Goal: Browse casually

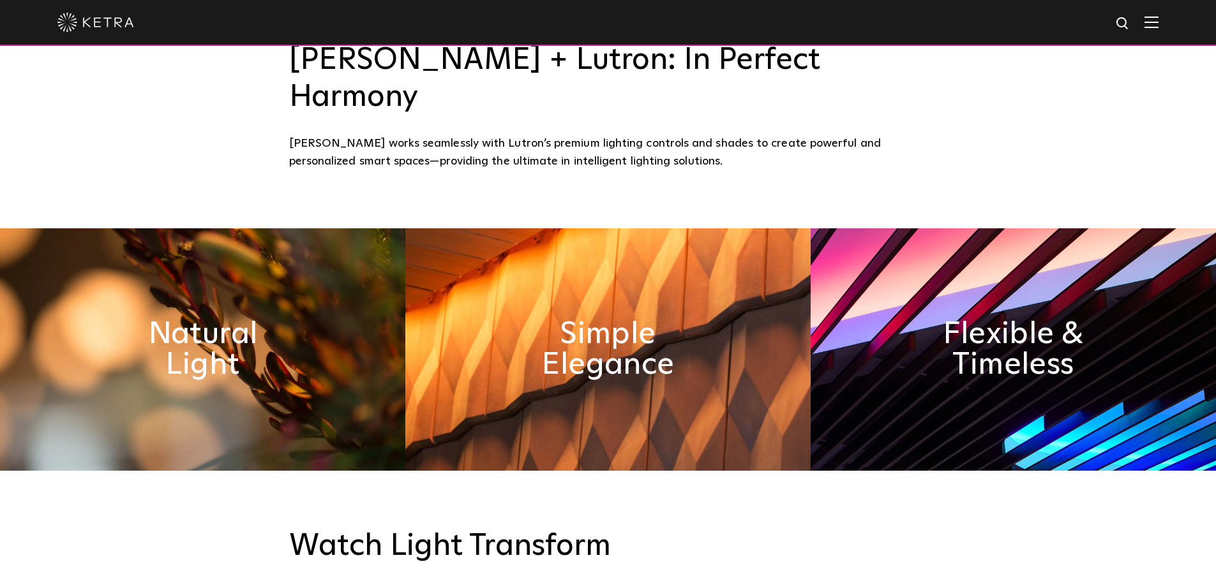
scroll to position [638, 0]
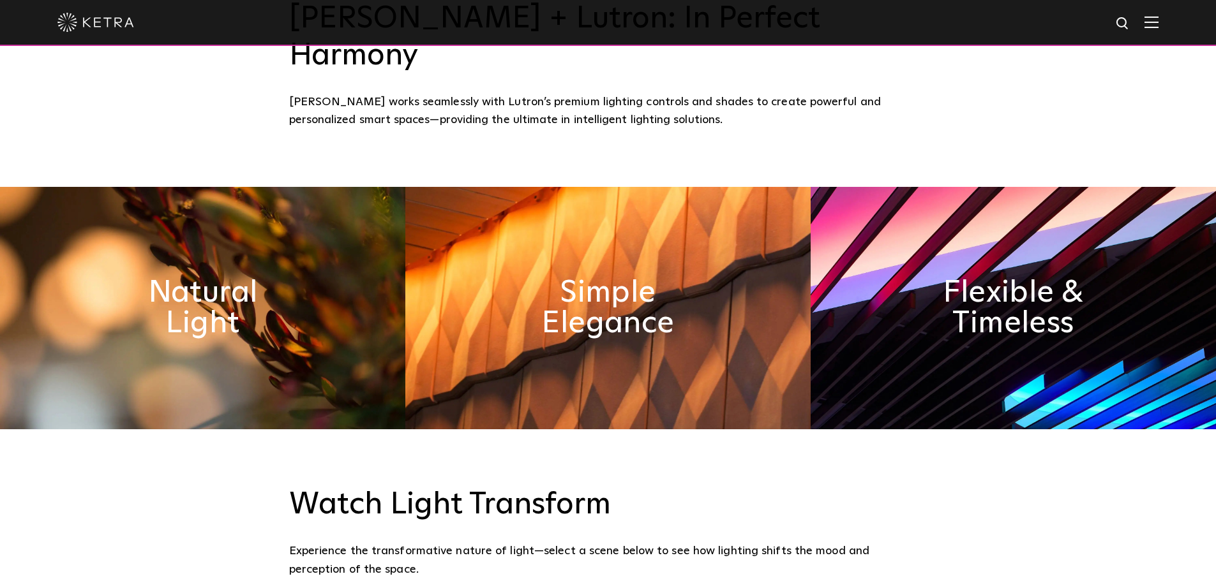
click at [265, 339] on img at bounding box center [202, 308] width 405 height 243
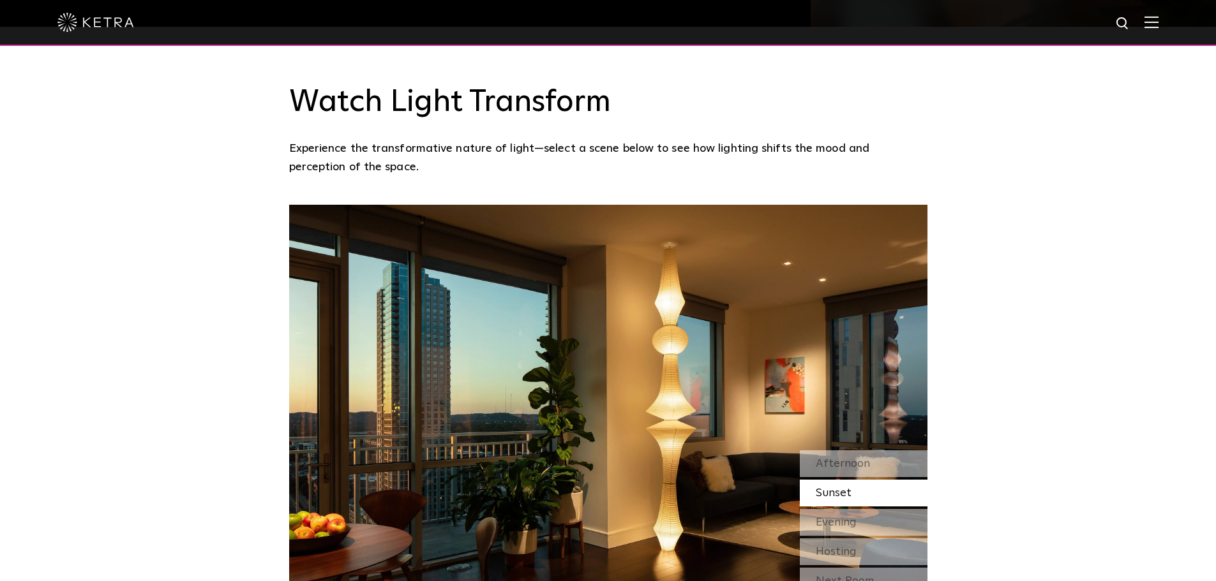
scroll to position [1021, 0]
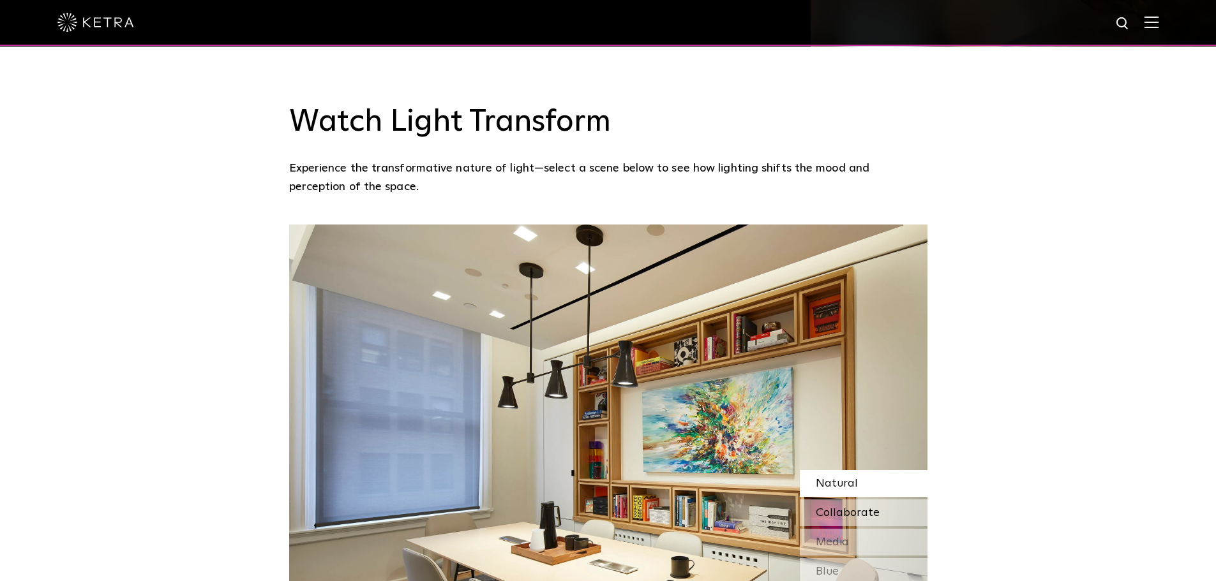
click at [840, 507] on span "Collaborate" at bounding box center [848, 512] width 64 height 11
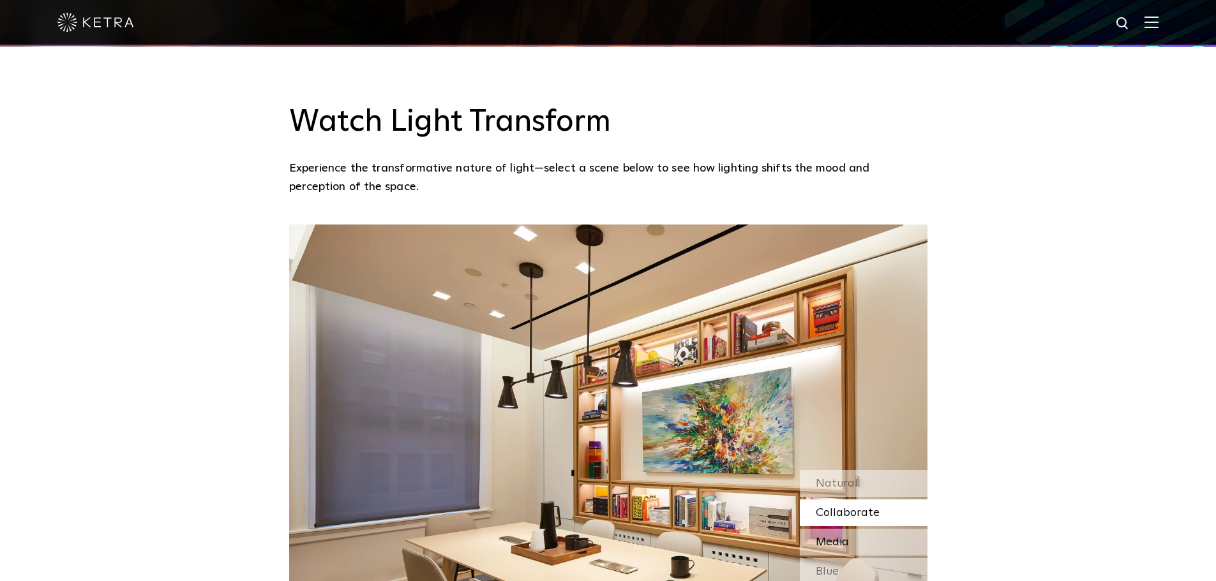
click at [828, 537] on span "Media" at bounding box center [832, 542] width 33 height 11
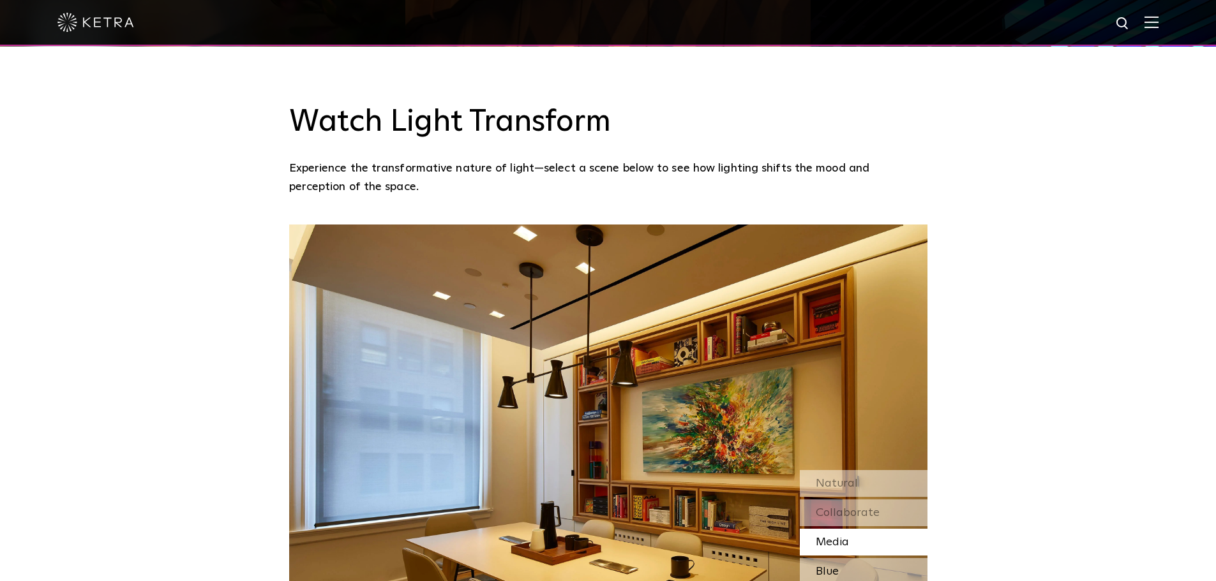
click at [832, 566] on span "Blue" at bounding box center [827, 571] width 23 height 11
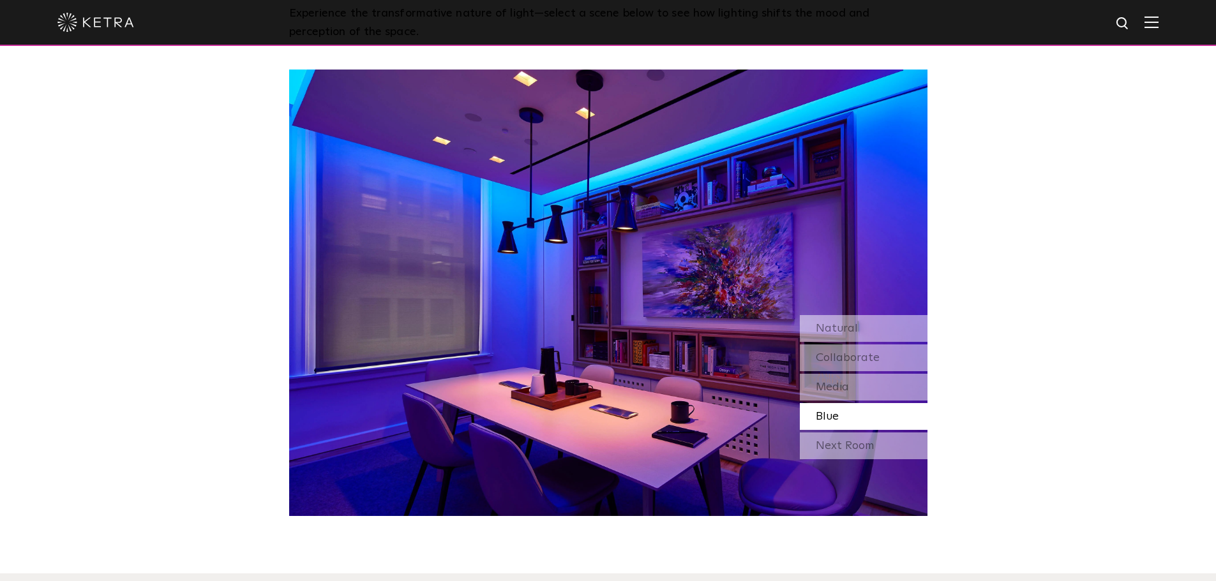
scroll to position [1276, 0]
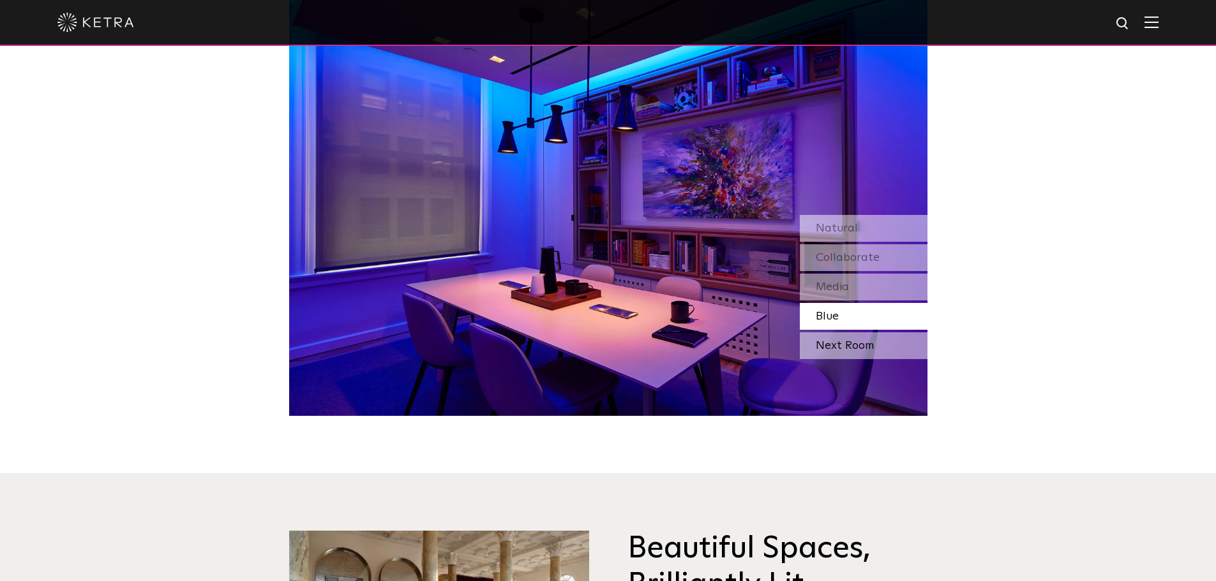
click at [859, 333] on div "Next Room" at bounding box center [864, 346] width 128 height 27
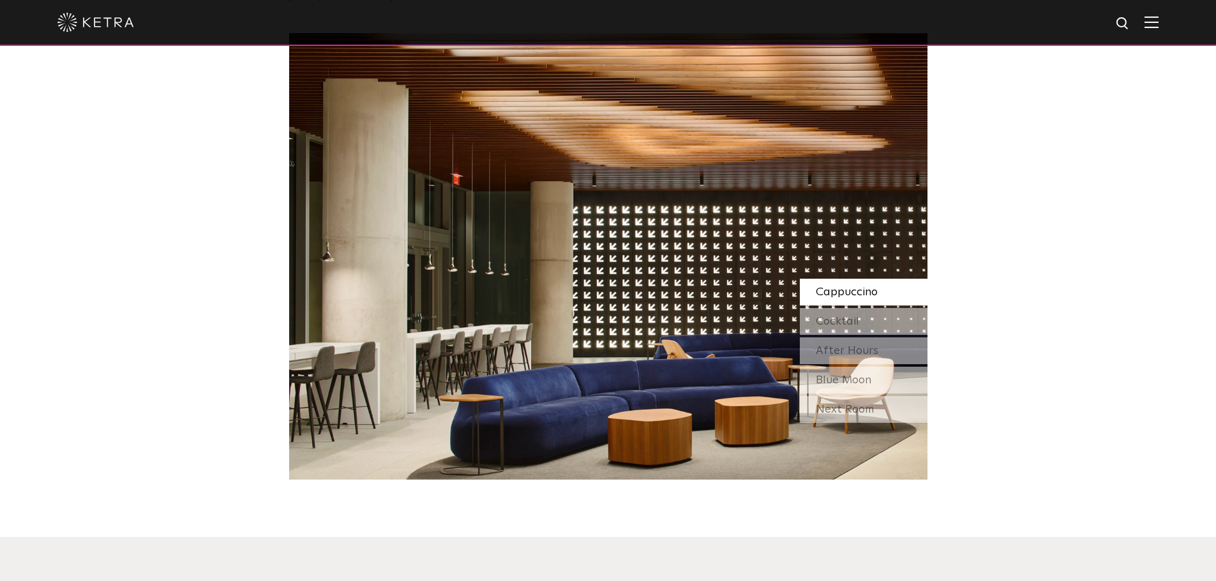
scroll to position [1149, 0]
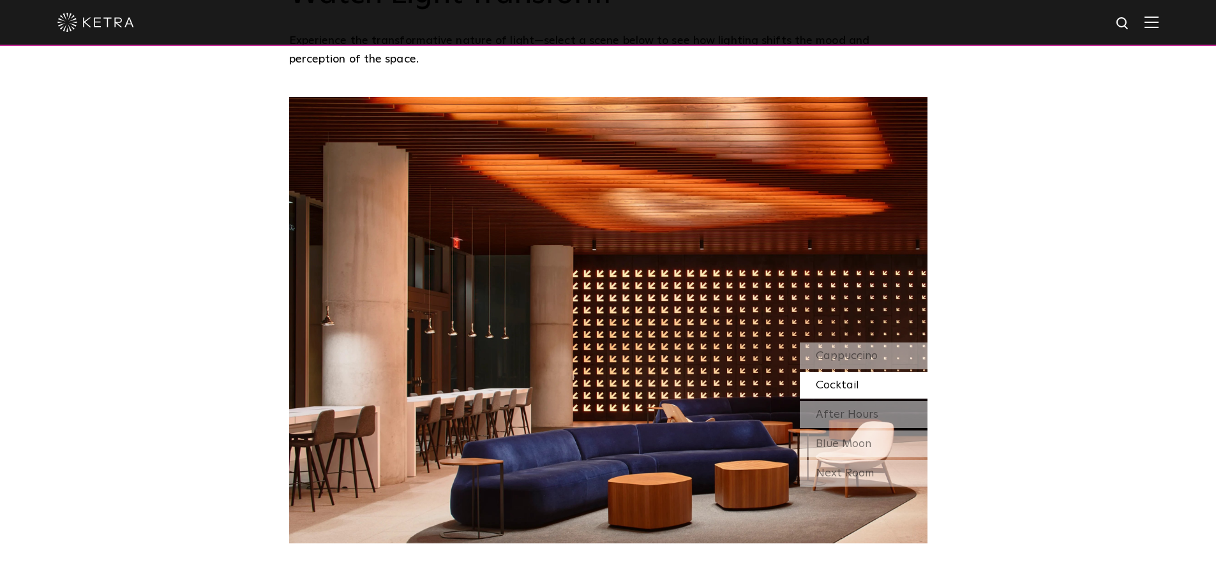
click at [837, 380] on span "Cocktail" at bounding box center [837, 385] width 43 height 11
click at [849, 409] on span "After Hours" at bounding box center [847, 414] width 63 height 11
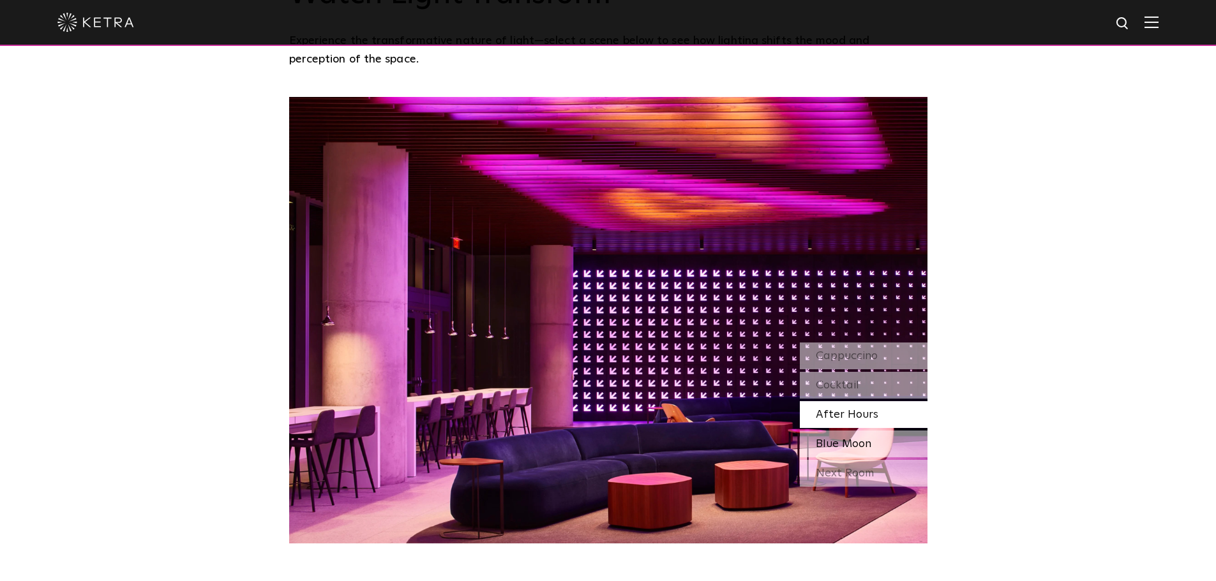
click at [853, 438] on span "Blue Moon" at bounding box center [844, 443] width 56 height 11
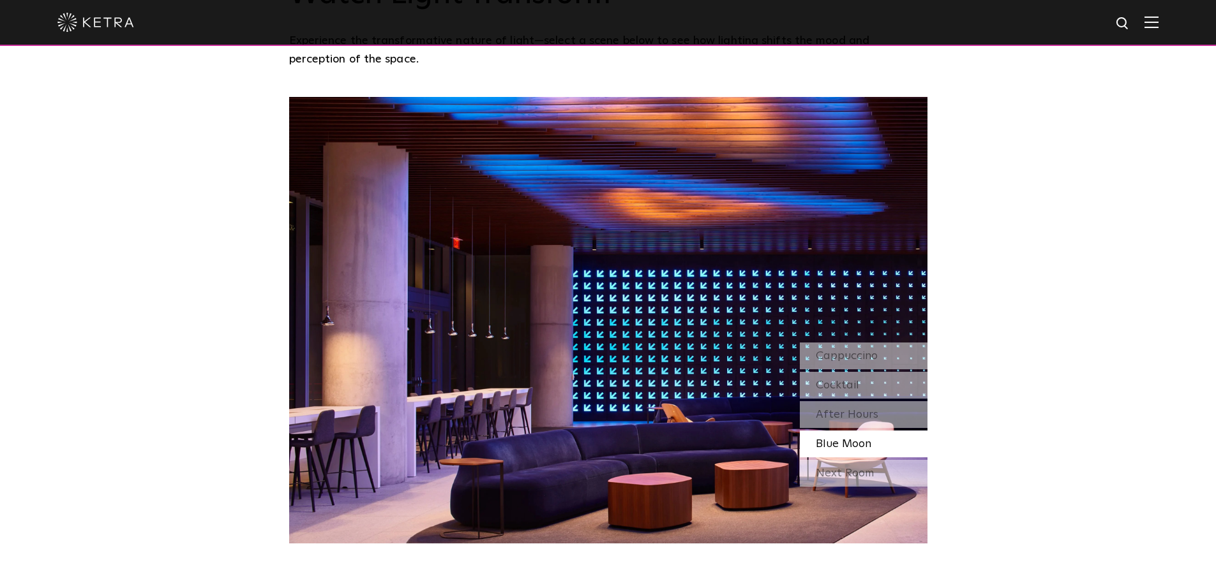
click at [863, 460] on div "Next Room" at bounding box center [864, 473] width 128 height 27
